Goal: Book appointment/travel/reservation

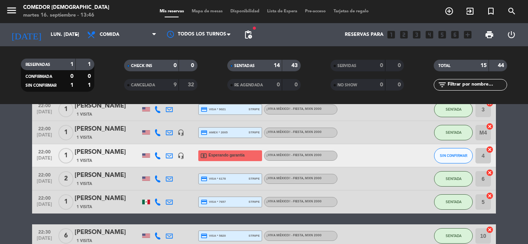
scroll to position [346, 0]
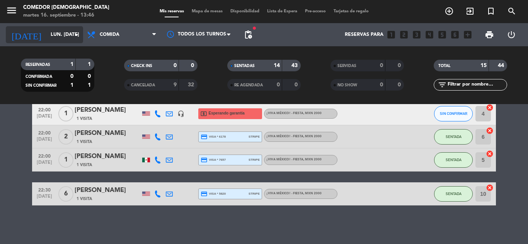
click at [62, 38] on input "lun. [DATE]" at bounding box center [79, 34] width 65 height 13
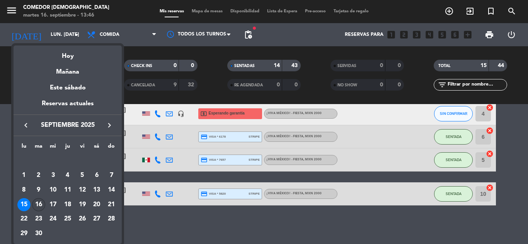
click at [38, 204] on div "16" at bounding box center [38, 205] width 13 height 13
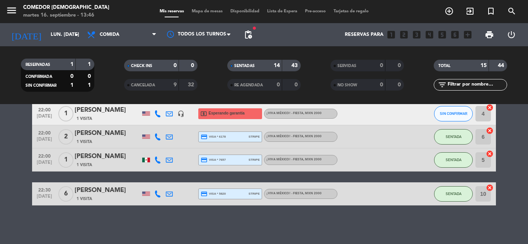
type input "[DATE] sep."
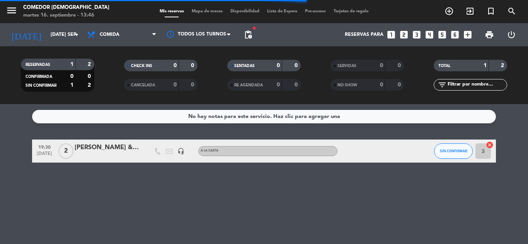
scroll to position [0, 0]
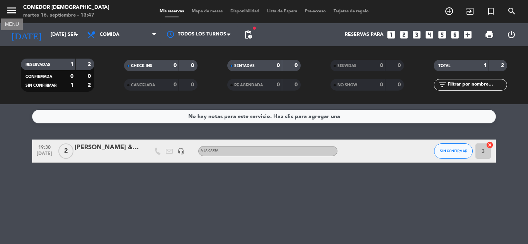
click at [10, 10] on icon "menu" at bounding box center [12, 11] width 12 height 12
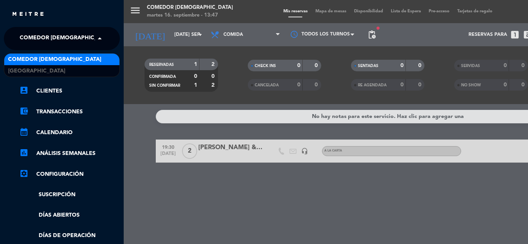
click at [65, 39] on span "Comedor [DEMOGRAPHIC_DATA]" at bounding box center [66, 39] width 93 height 16
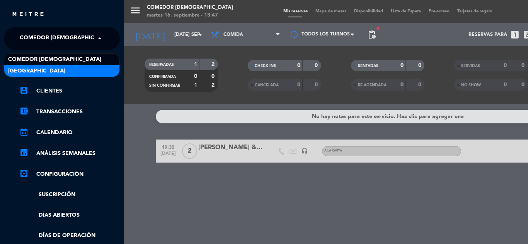
click at [65, 69] on span "[GEOGRAPHIC_DATA]" at bounding box center [36, 71] width 57 height 9
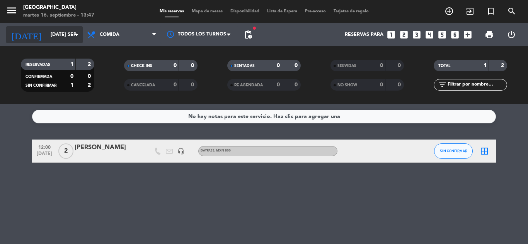
click at [50, 40] on input "[DATE] sep." at bounding box center [79, 34] width 65 height 13
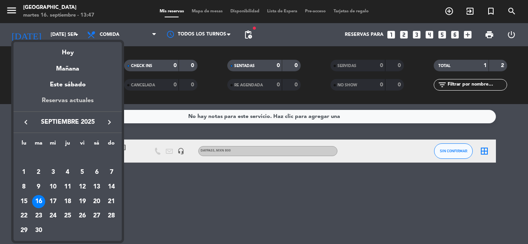
click at [55, 104] on div "Reservas actuales" at bounding box center [68, 104] width 108 height 16
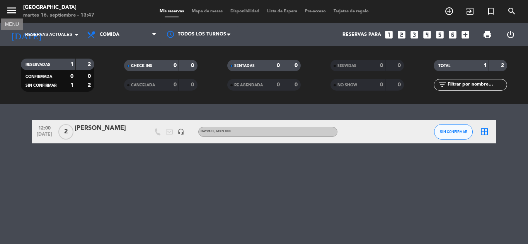
click at [15, 8] on icon "menu" at bounding box center [12, 11] width 12 height 12
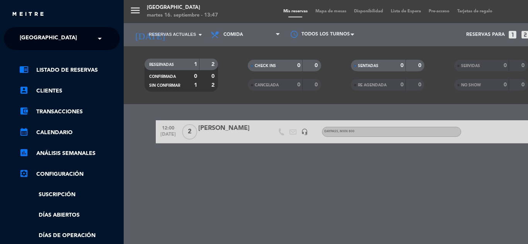
click at [69, 37] on span "[GEOGRAPHIC_DATA]" at bounding box center [48, 39] width 57 height 16
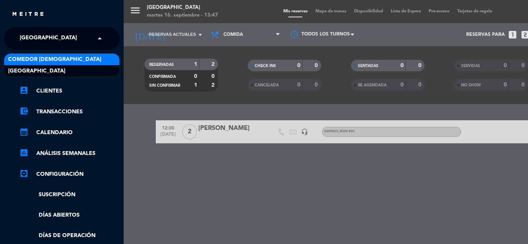
click at [57, 61] on span "Comedor [DEMOGRAPHIC_DATA]" at bounding box center [54, 59] width 93 height 9
